Goal: Task Accomplishment & Management: Manage account settings

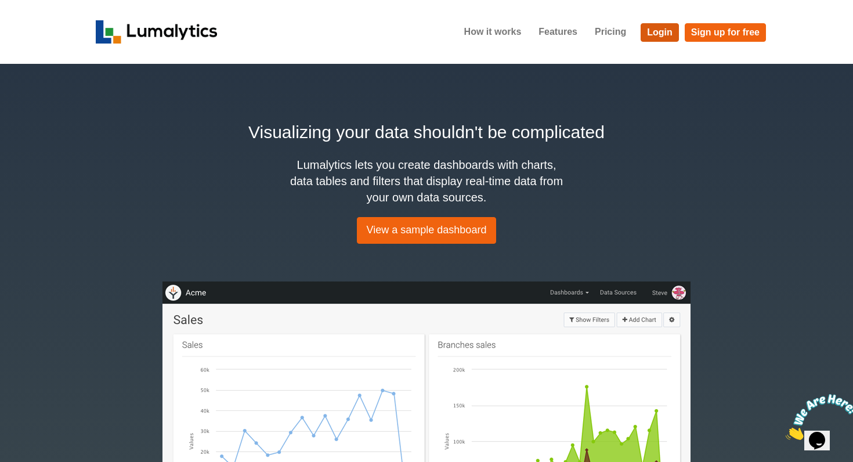
click at [665, 39] on link "Login" at bounding box center [660, 32] width 38 height 19
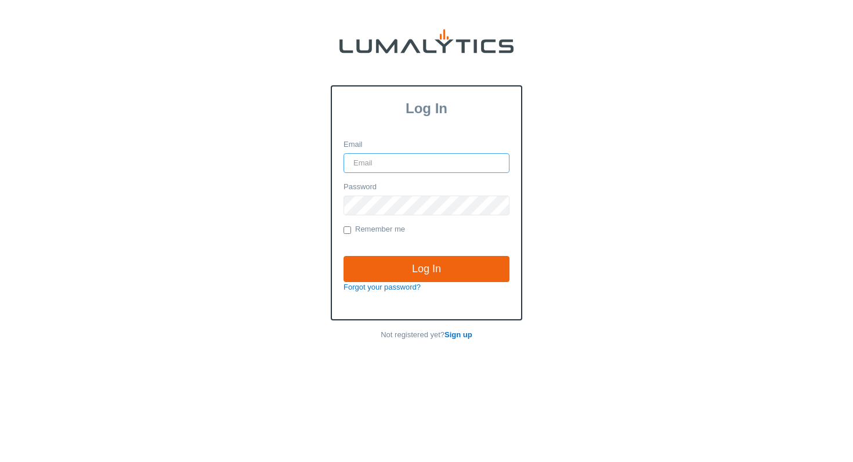
type input "rens@lumalytics.com"
click at [427, 268] on input "Log In" at bounding box center [427, 269] width 166 height 27
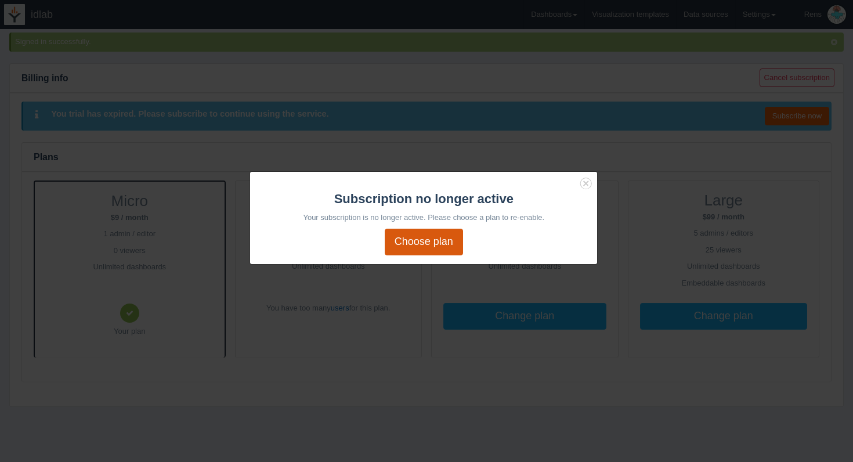
click at [431, 248] on link "Choose plan" at bounding box center [424, 242] width 78 height 27
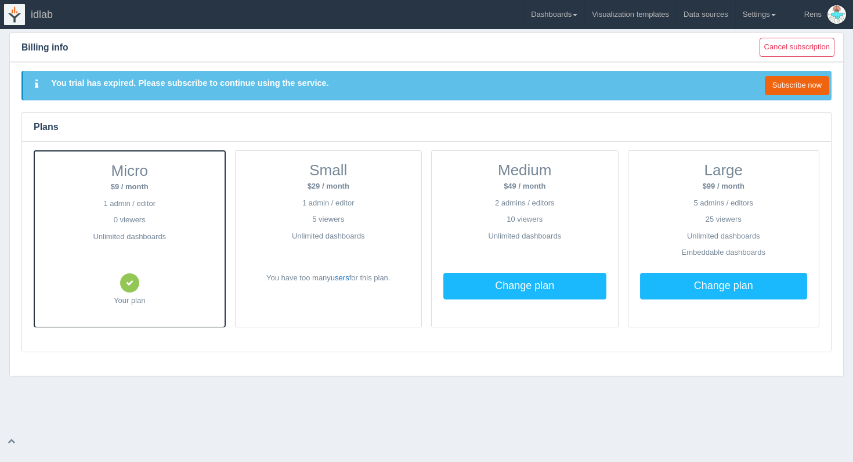
click at [43, 15] on span "idlab" at bounding box center [42, 15] width 22 height 12
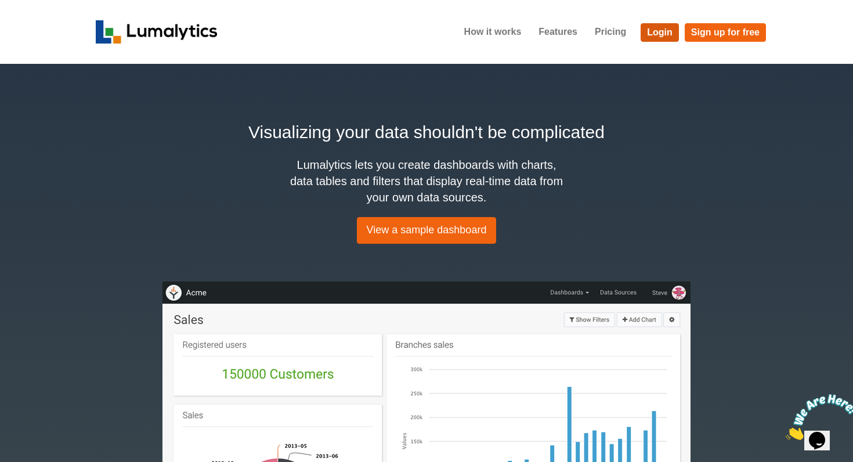
click at [667, 37] on link "Login" at bounding box center [660, 32] width 38 height 19
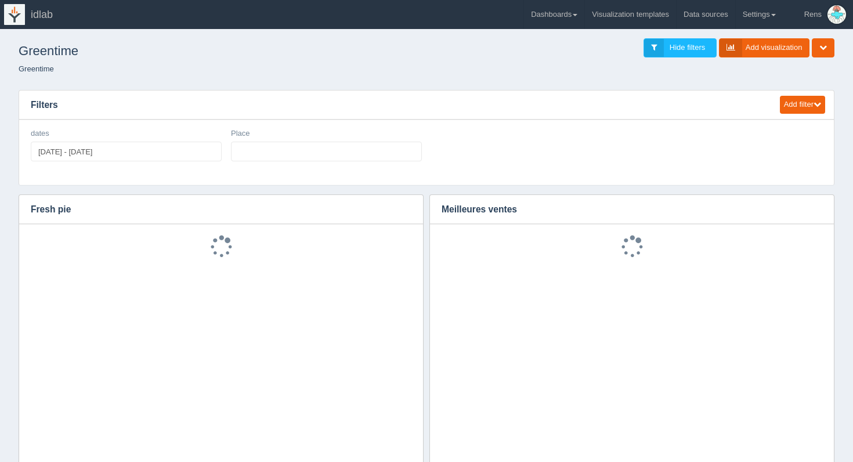
select select
click at [833, 19] on img at bounding box center [837, 14] width 19 height 19
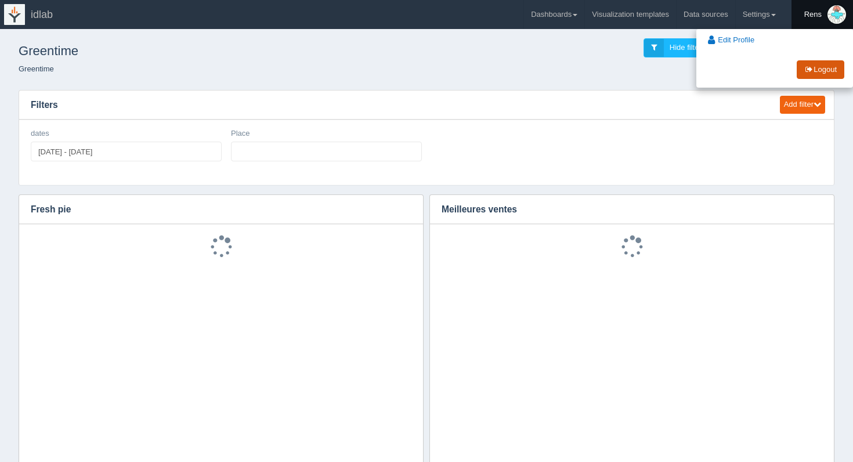
click at [828, 73] on link "Logout" at bounding box center [821, 69] width 48 height 19
